Goal: Navigation & Orientation: Go to known website

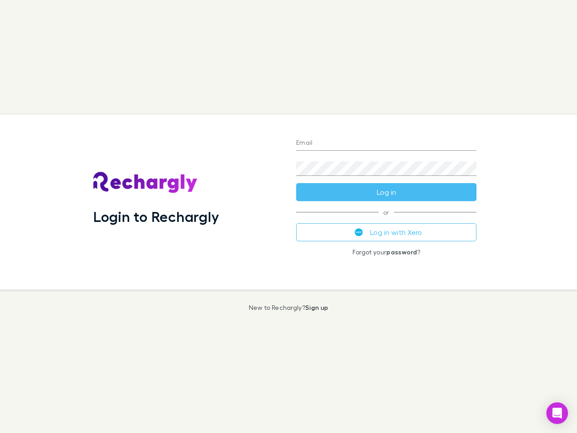
click at [288, 216] on div "Login to Rechargly" at bounding box center [187, 201] width 203 height 175
click at [386, 143] on input "Email" at bounding box center [386, 143] width 180 height 14
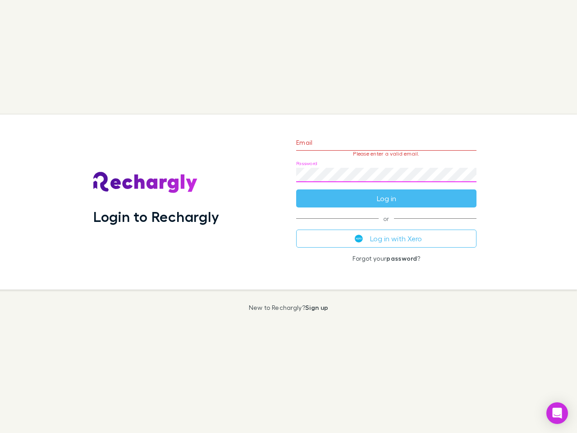
click at [386, 192] on form "Email Please enter a valid email. Password Log in" at bounding box center [386, 168] width 180 height 78
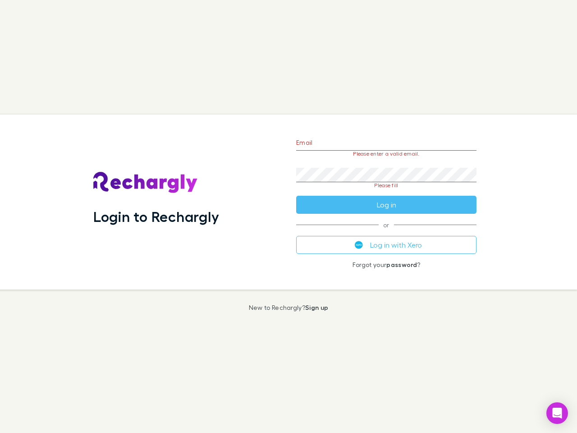
click at [386, 232] on div "Email Please enter a valid email. Password Please fill Log in or Log in with Xe…" at bounding box center [386, 201] width 195 height 175
click at [557, 413] on icon "Open Intercom Messenger" at bounding box center [556, 412] width 9 height 11
